Goal: Information Seeking & Learning: Compare options

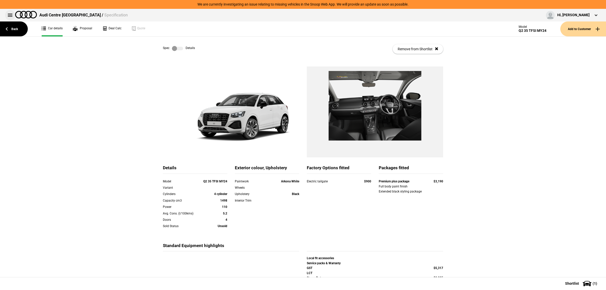
click at [12, 16] on button at bounding box center [10, 15] width 10 height 10
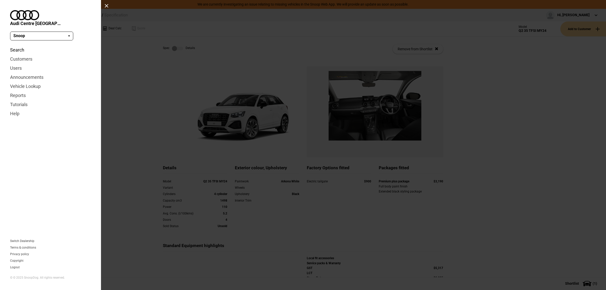
click at [25, 45] on link "Search" at bounding box center [50, 49] width 81 height 9
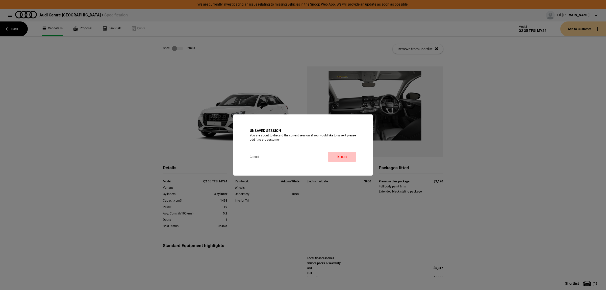
click at [345, 159] on link "Discard" at bounding box center [342, 157] width 29 height 10
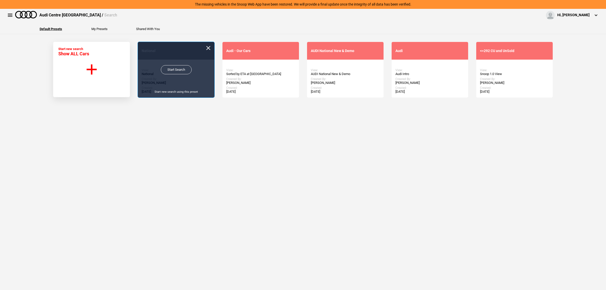
click at [175, 69] on link "Start Search" at bounding box center [176, 69] width 31 height 9
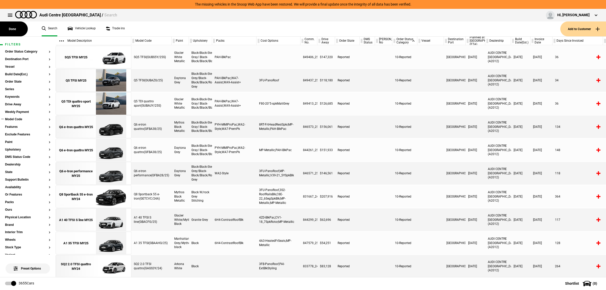
click at [19, 118] on button "Model Code" at bounding box center [27, 120] width 45 height 4
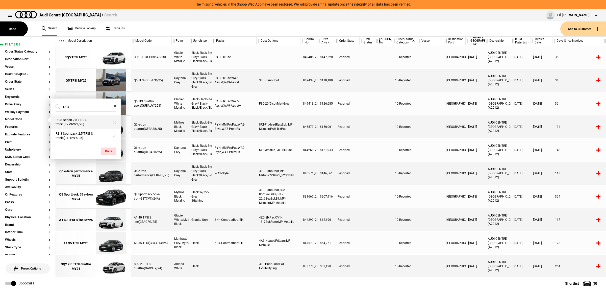
type input "rs 3"
click at [72, 121] on button "RS 3 Sedan 2.5 TFSI S tronic(8YMRWY/25)" at bounding box center [85, 122] width 71 height 14
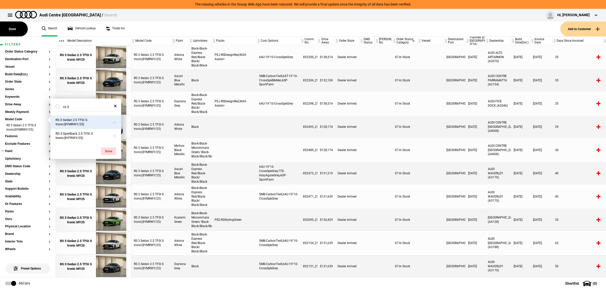
click at [21, 153] on section "Paint" at bounding box center [27, 153] width 45 height 8
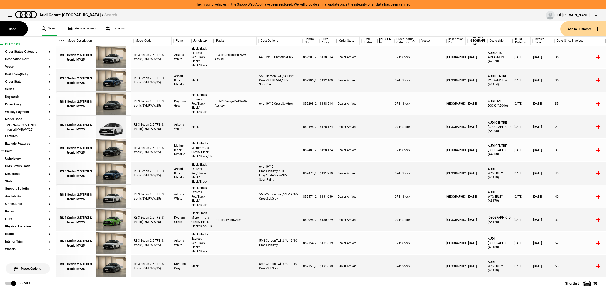
click at [21, 151] on button "Paint" at bounding box center [27, 151] width 45 height 4
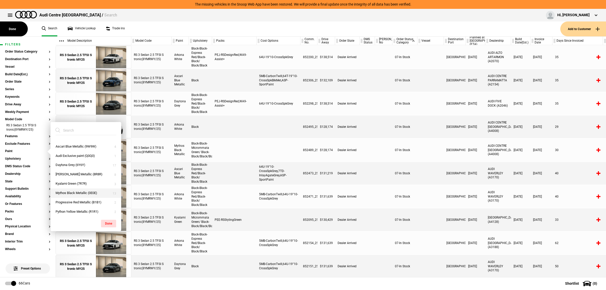
scroll to position [8, 0]
click at [80, 190] on button "Mythos Black Metallic (0E0E)" at bounding box center [85, 191] width 71 height 9
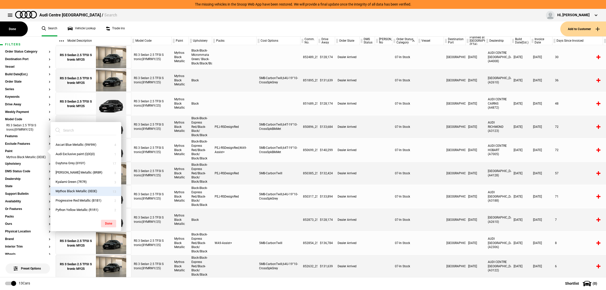
click at [388, 191] on div at bounding box center [383, 196] width 17 height 23
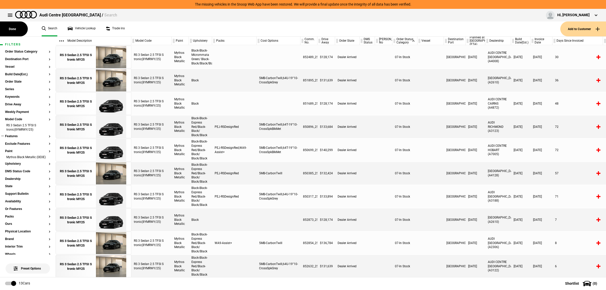
click at [16, 135] on button "Features" at bounding box center [27, 137] width 45 height 4
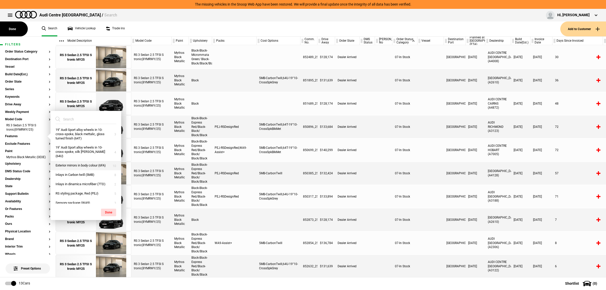
scroll to position [0, 0]
click at [424, 159] on div at bounding box center [430, 150] width 27 height 23
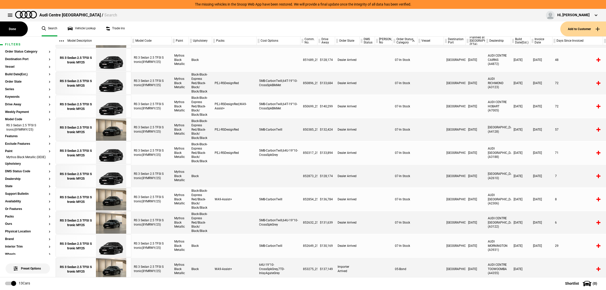
scroll to position [60, 0]
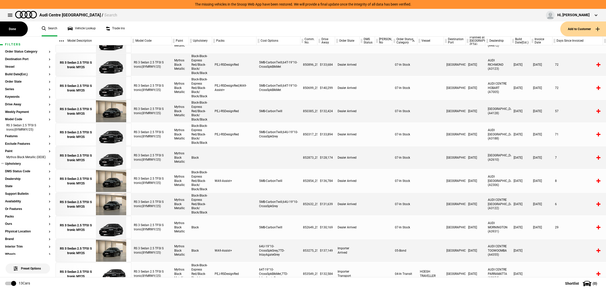
drag, startPoint x: 44, startPoint y: 126, endPoint x: 45, endPoint y: 158, distance: 31.6
click at [44, 126] on li "RS 3 Sedan 2.5 TFSI S tronic(8YMRWY/25)" at bounding box center [27, 127] width 45 height 9
click at [44, 135] on button "Features" at bounding box center [27, 137] width 45 height 4
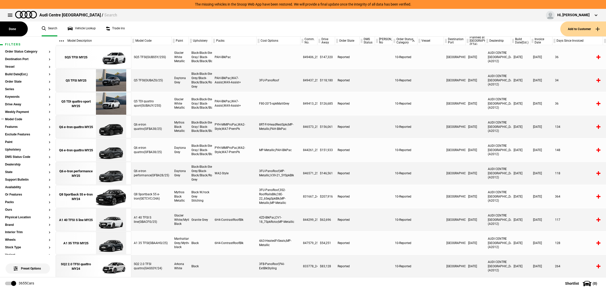
click at [14, 118] on button "Model Code" at bounding box center [27, 120] width 45 height 4
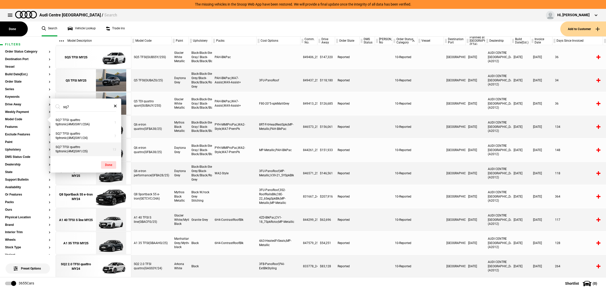
type input "sq7"
click at [89, 150] on button "SQ7 TFSI quattro tiptronic(4MQSW1/25)" at bounding box center [85, 149] width 71 height 14
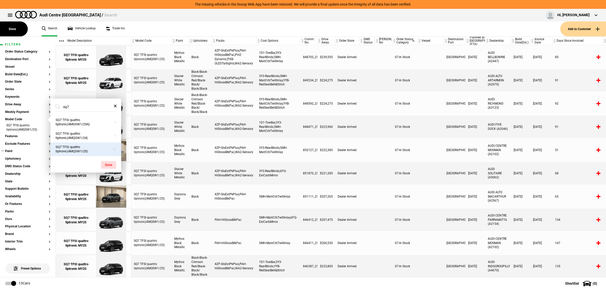
click at [14, 154] on section "Paint" at bounding box center [27, 153] width 45 height 8
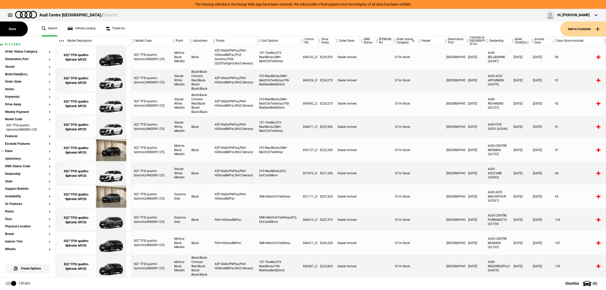
click at [14, 152] on button "Paint" at bounding box center [27, 151] width 45 height 4
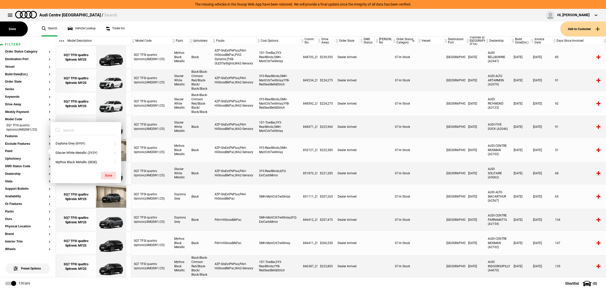
click at [370, 161] on div at bounding box center [366, 150] width 15 height 23
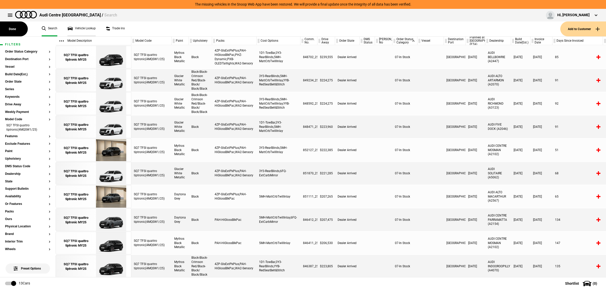
click at [75, 30] on link "Vehicle Lookup" at bounding box center [81, 28] width 28 height 15
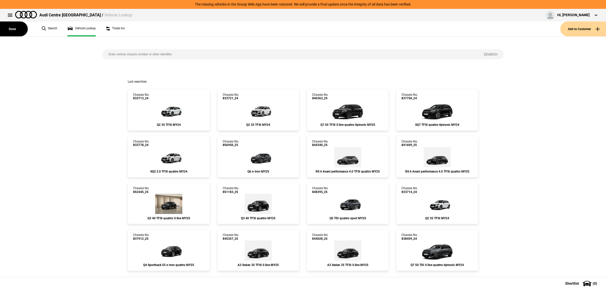
click at [137, 56] on input "search" at bounding box center [289, 54] width 375 height 10
paste input "850204"
type input "850204"
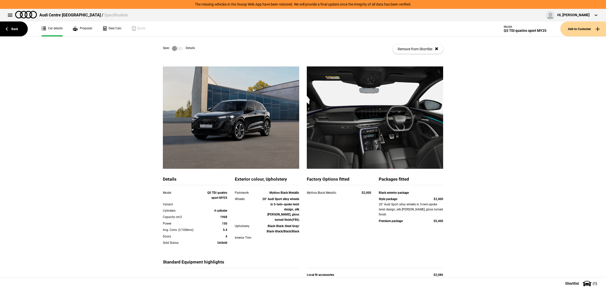
click at [180, 48] on label at bounding box center [177, 48] width 11 height 5
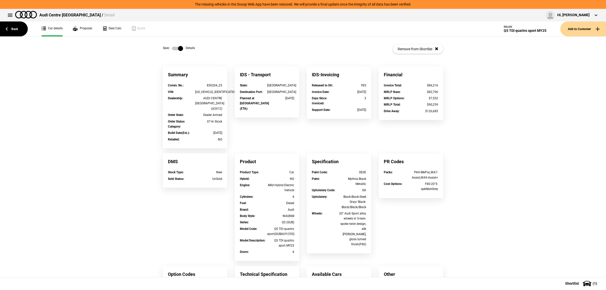
click at [174, 49] on label at bounding box center [177, 48] width 11 height 5
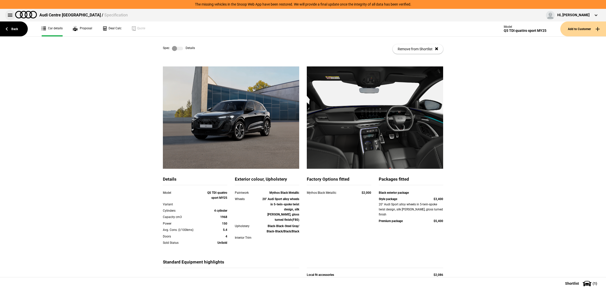
click at [12, 15] on button at bounding box center [10, 15] width 10 height 10
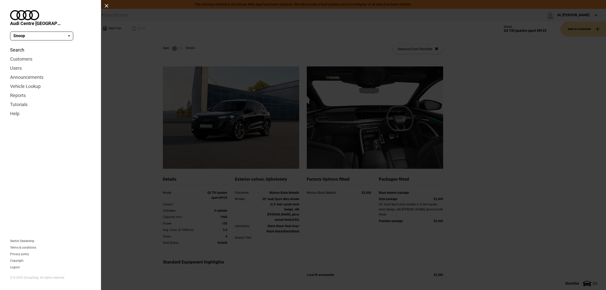
click at [23, 45] on link "Search" at bounding box center [50, 49] width 81 height 9
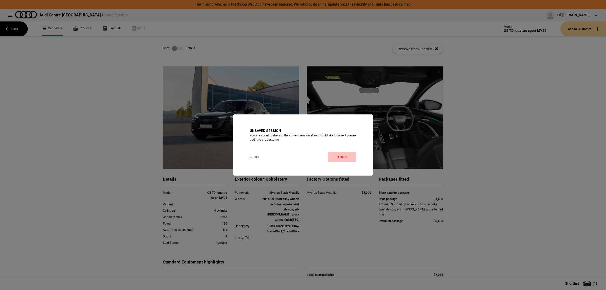
click at [343, 158] on link "Discard" at bounding box center [342, 157] width 29 height 10
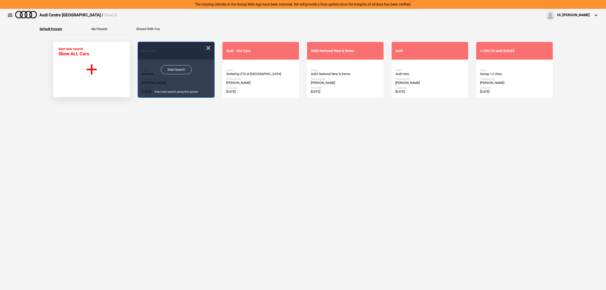
click at [169, 71] on link "Start Search" at bounding box center [176, 69] width 31 height 9
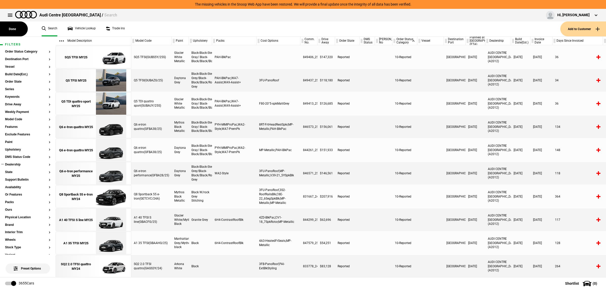
click at [23, 163] on button "Dealership" at bounding box center [27, 165] width 45 height 4
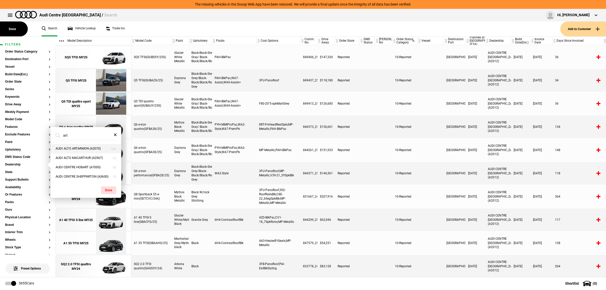
type input "art"
click at [92, 146] on button "AUDI ALTO ARTARMON (A2070)" at bounding box center [85, 148] width 71 height 9
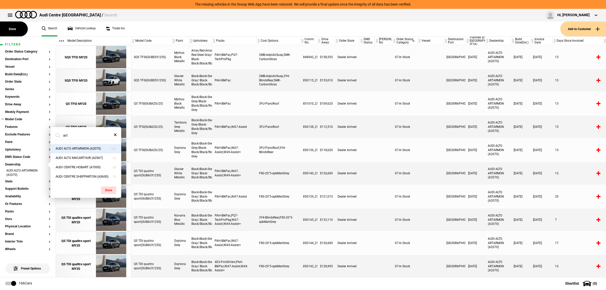
click at [21, 120] on button "Model Code" at bounding box center [27, 120] width 45 height 4
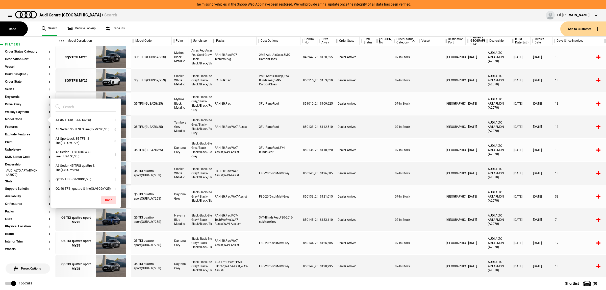
click at [77, 105] on input "search" at bounding box center [83, 106] width 55 height 9
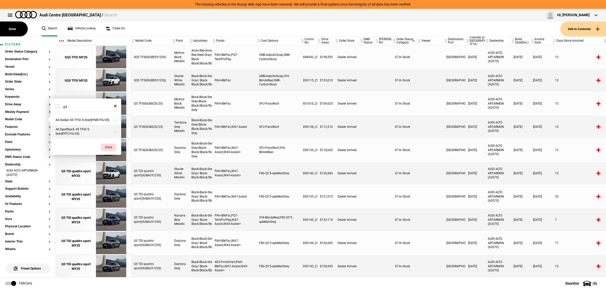
type input "a3"
click at [84, 133] on button "A3 Sportback 35 TFSI S line(8YFCYG/25)" at bounding box center [85, 132] width 71 height 14
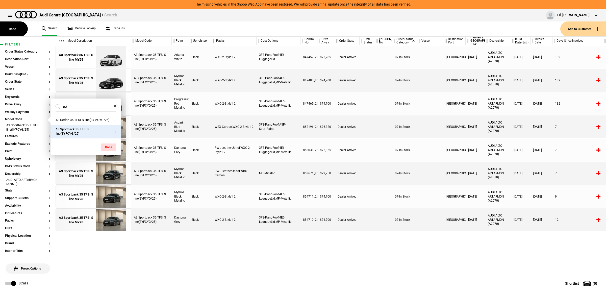
click at [121, 157] on img at bounding box center [110, 150] width 35 height 23
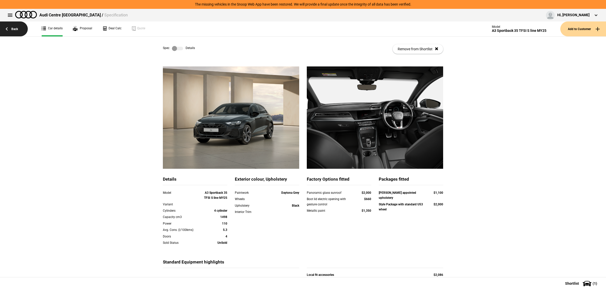
click at [11, 27] on link "Back" at bounding box center [14, 28] width 28 height 15
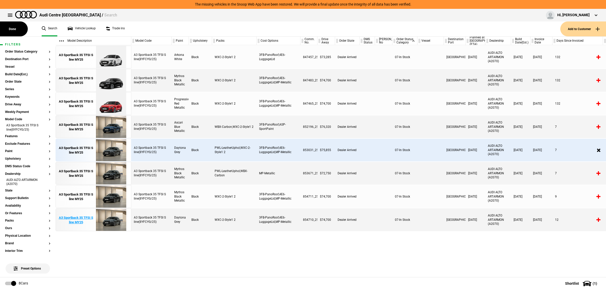
click at [114, 219] on img at bounding box center [110, 219] width 35 height 23
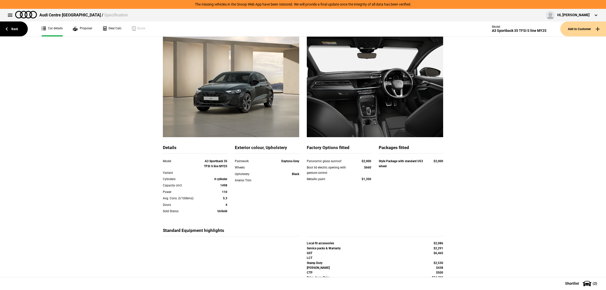
scroll to position [66, 0]
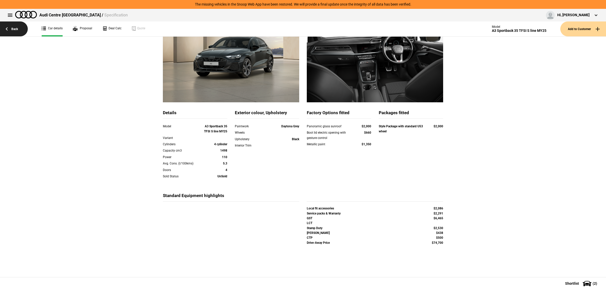
click at [20, 30] on link "Back" at bounding box center [14, 28] width 28 height 15
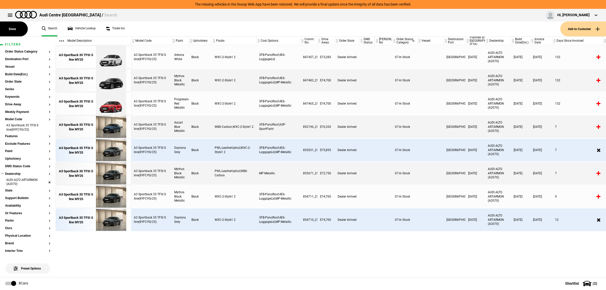
click at [45, 181] on li "AUDI ALTO ARTARMON (A2070)" at bounding box center [27, 182] width 45 height 9
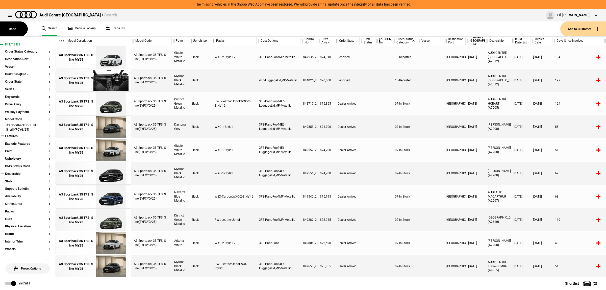
click at [18, 137] on button "Features" at bounding box center [27, 137] width 45 height 4
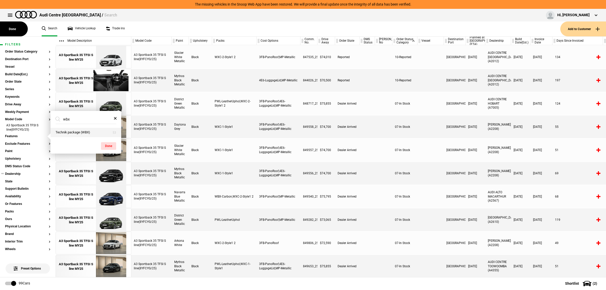
type input "wbx"
click at [70, 133] on button "Technik package (WBX)" at bounding box center [85, 132] width 71 height 9
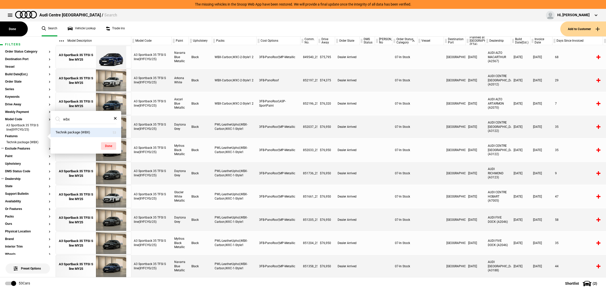
click at [18, 150] on button "Exclude Features" at bounding box center [27, 149] width 45 height 4
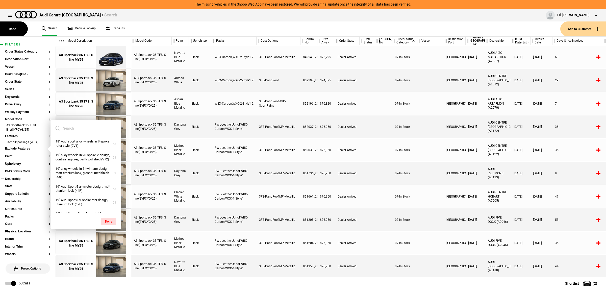
click at [75, 129] on input "search" at bounding box center [83, 128] width 55 height 9
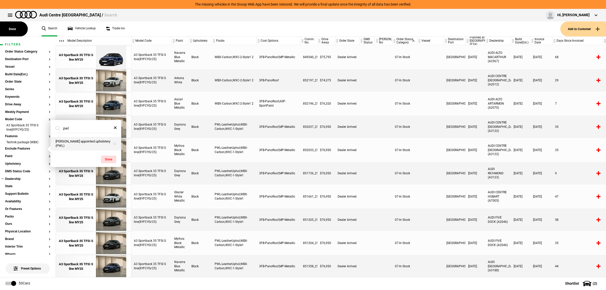
type input "pwl"
click at [73, 145] on button "Leather appointed upholstery (PWL)" at bounding box center [85, 144] width 71 height 14
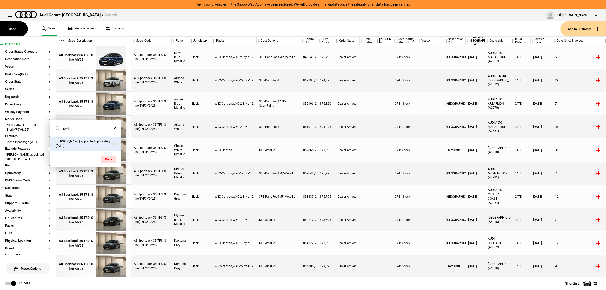
click at [395, 182] on div "07-In Stock" at bounding box center [404, 173] width 25 height 23
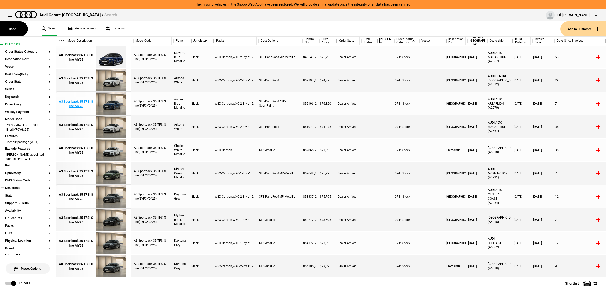
click at [121, 105] on img at bounding box center [110, 103] width 35 height 23
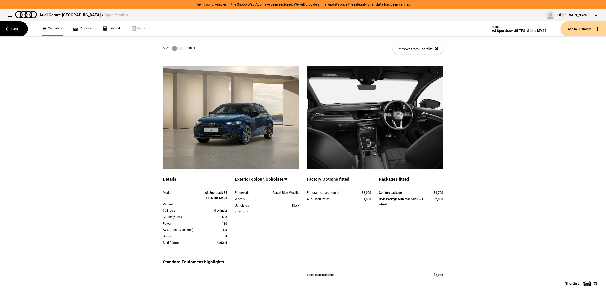
click at [180, 50] on label at bounding box center [177, 48] width 11 height 5
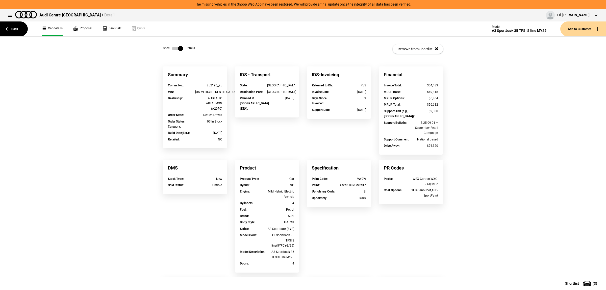
click at [180, 50] on label at bounding box center [177, 48] width 11 height 5
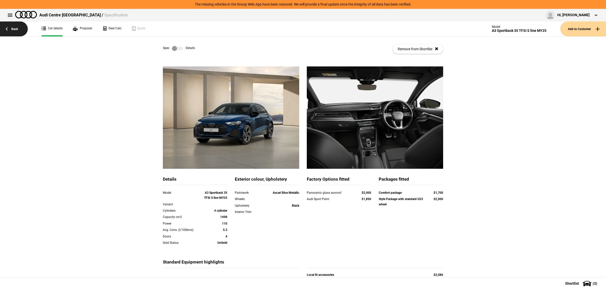
click at [13, 29] on link "Back" at bounding box center [14, 28] width 28 height 15
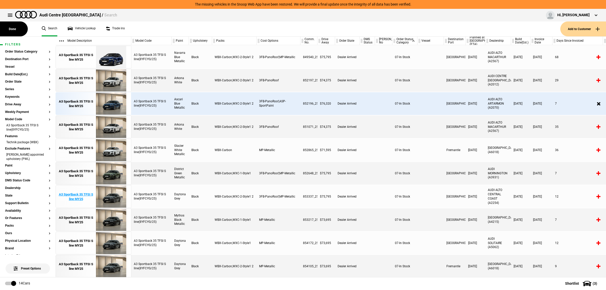
click at [110, 197] on img at bounding box center [110, 196] width 35 height 23
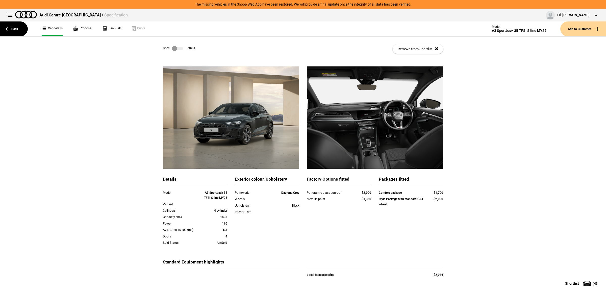
click at [176, 47] on label at bounding box center [177, 48] width 11 height 5
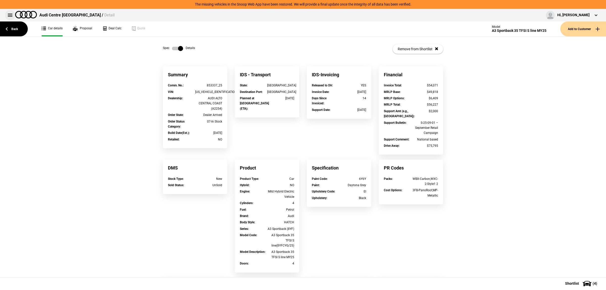
click at [10, 17] on button at bounding box center [10, 15] width 10 height 10
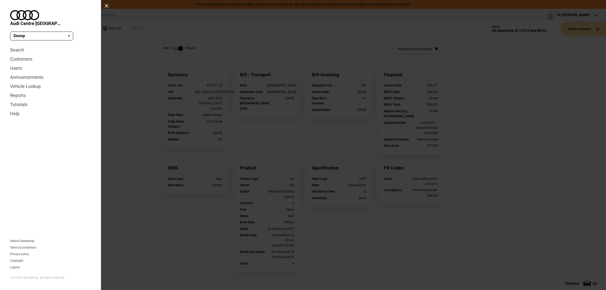
click at [357, 81] on div at bounding box center [303, 145] width 606 height 290
click at [104, 6] on div at bounding box center [303, 145] width 606 height 290
click at [105, 5] on div at bounding box center [106, 6] width 4 height 4
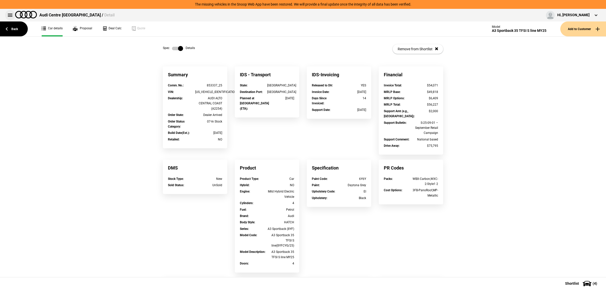
click at [12, 14] on button at bounding box center [10, 15] width 10 height 10
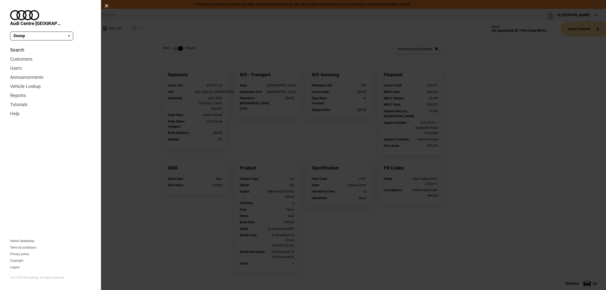
click at [21, 45] on link "Search" at bounding box center [50, 49] width 81 height 9
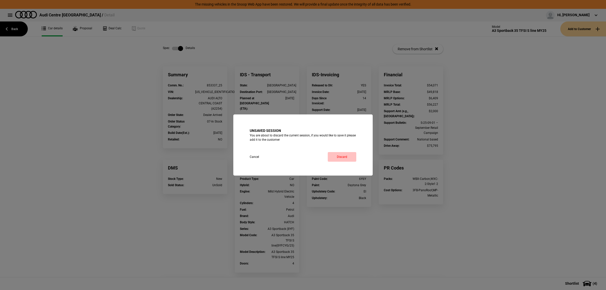
click at [332, 157] on link "Discard" at bounding box center [342, 157] width 29 height 10
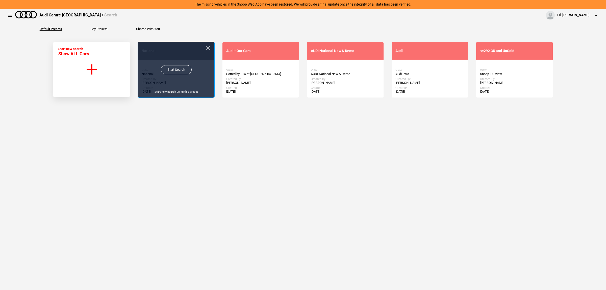
click at [177, 71] on link "Start Search" at bounding box center [176, 69] width 31 height 9
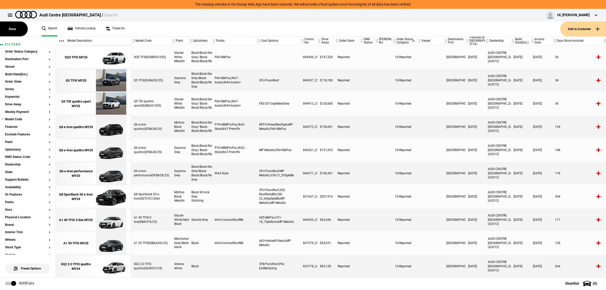
click at [23, 119] on button "Model Code" at bounding box center [27, 120] width 45 height 4
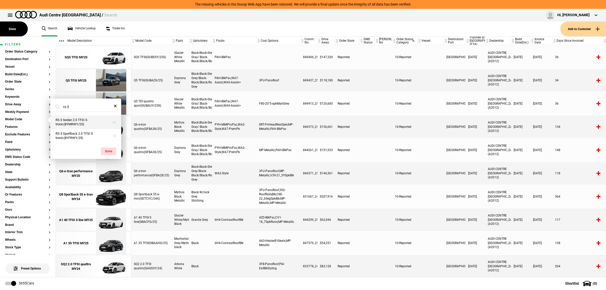
type input "rs 3"
click at [77, 123] on button "RS 3 Sedan 2.5 TFSI S tronic(8YMRWY/25)" at bounding box center [85, 122] width 71 height 14
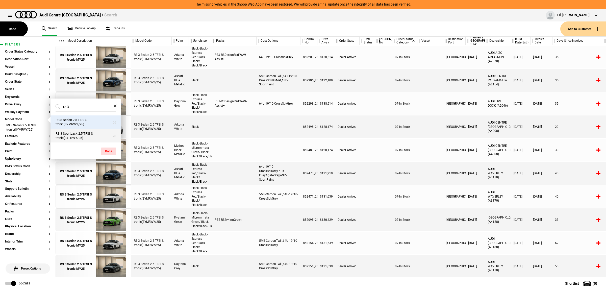
click at [80, 134] on button "RS 3 Sportback 2.5 TFSI S tronic(8YFRWY/25)" at bounding box center [85, 136] width 71 height 14
click at [16, 145] on button "Features" at bounding box center [27, 146] width 45 height 4
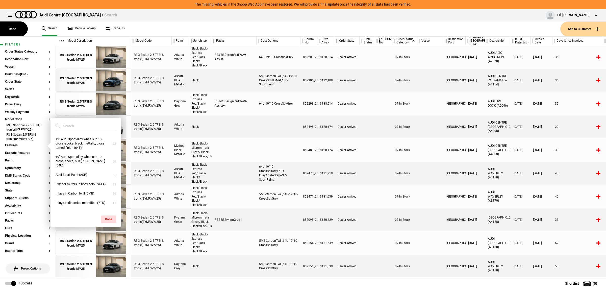
click at [67, 124] on input "search" at bounding box center [83, 125] width 55 height 9
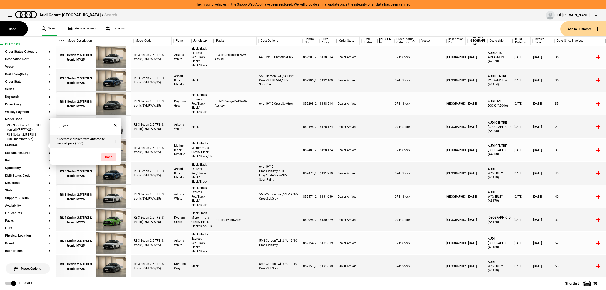
type input "cer"
click at [71, 140] on button "RS ceramic brakes with Anthracite grey callipers (PC6)" at bounding box center [85, 142] width 71 height 14
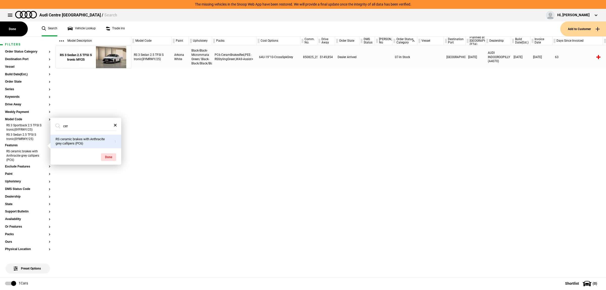
click at [312, 159] on div "RS 3 Sedan 2.5 TFSI S tronic(8YMRWY/25) Arkona White Black-Black-Micrommata Gre…" at bounding box center [368, 161] width 475 height 232
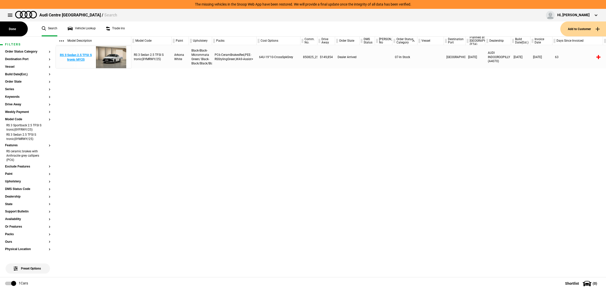
click at [105, 64] on img at bounding box center [110, 57] width 35 height 23
